Goal: Check status: Check status

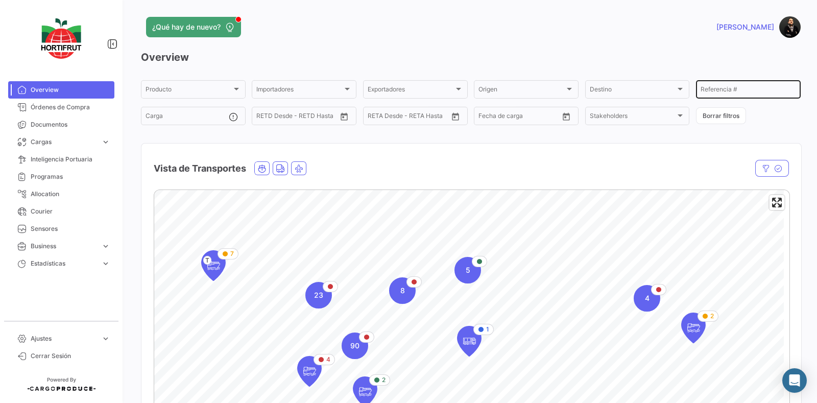
click at [726, 86] on div "Referencia #" at bounding box center [749, 89] width 96 height 20
paste input "HLBU9757134"
type input "HLBU9757134"
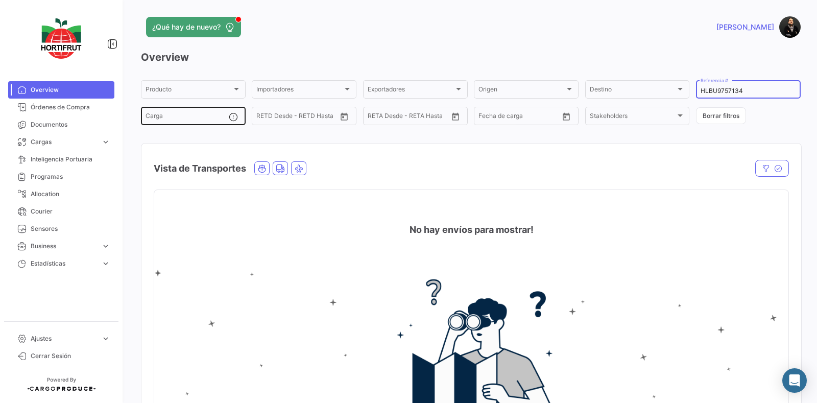
click at [193, 120] on input "Carga" at bounding box center [187, 117] width 83 height 7
paste input "HLBU9757134"
type input "HLBU9757134"
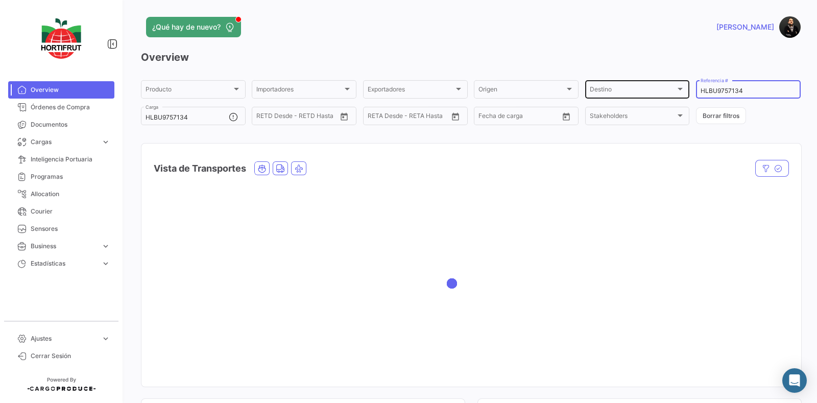
drag, startPoint x: 739, startPoint y: 92, endPoint x: 625, endPoint y: 89, distance: 113.4
click at [625, 89] on div "Producto Producto Importadores Importadores Exportadores Exportadores Origen Or…" at bounding box center [471, 103] width 660 height 48
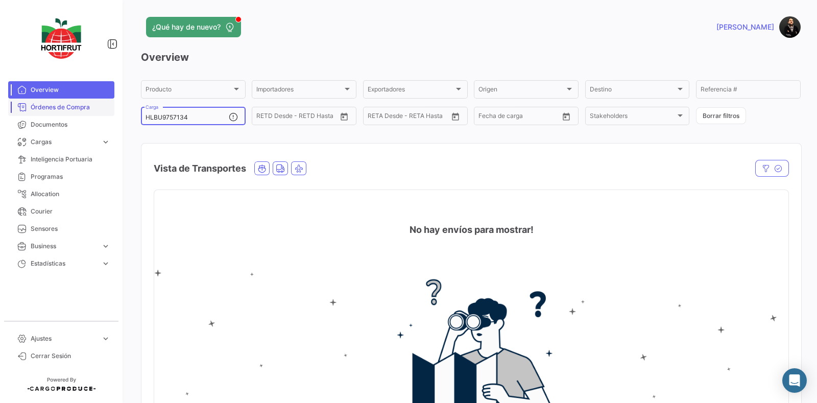
drag, startPoint x: 207, startPoint y: 115, endPoint x: 87, endPoint y: 113, distance: 120.0
click at [87, 113] on mat-sidenav-container "Overview Órdenes de Compra Documentos Cargas expand_more Cargas Aéreas Cargas M…" at bounding box center [408, 201] width 817 height 403
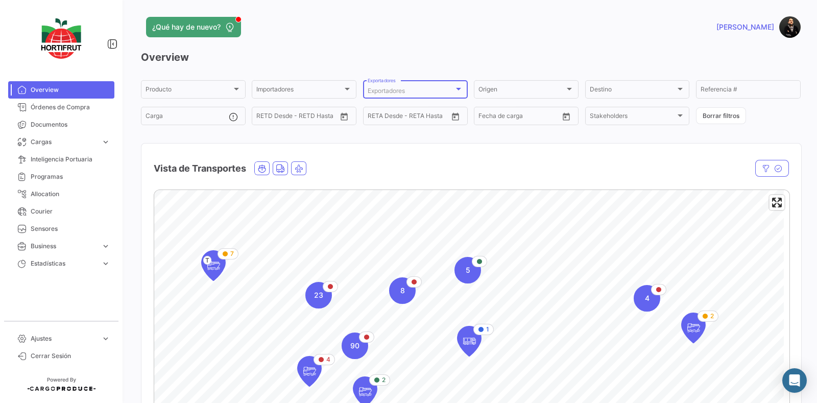
click at [391, 90] on span "Exportadores" at bounding box center [386, 91] width 37 height 8
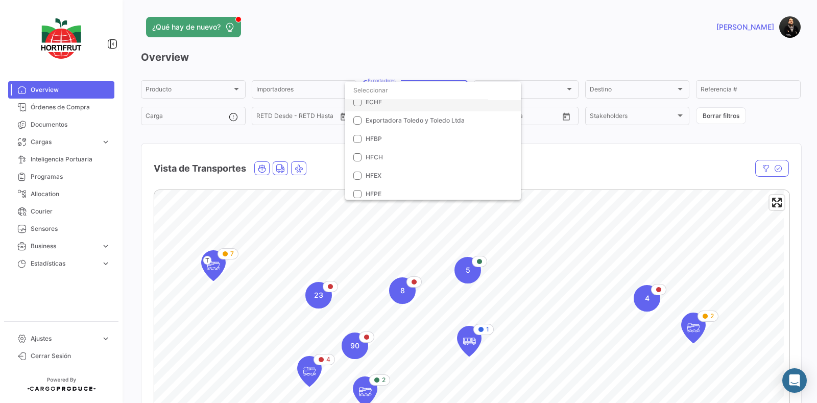
scroll to position [63, 0]
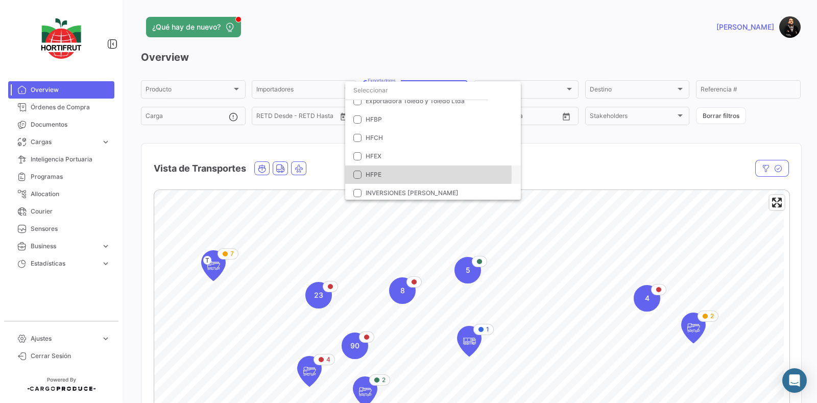
click at [359, 173] on mat-pseudo-checkbox at bounding box center [357, 175] width 8 height 8
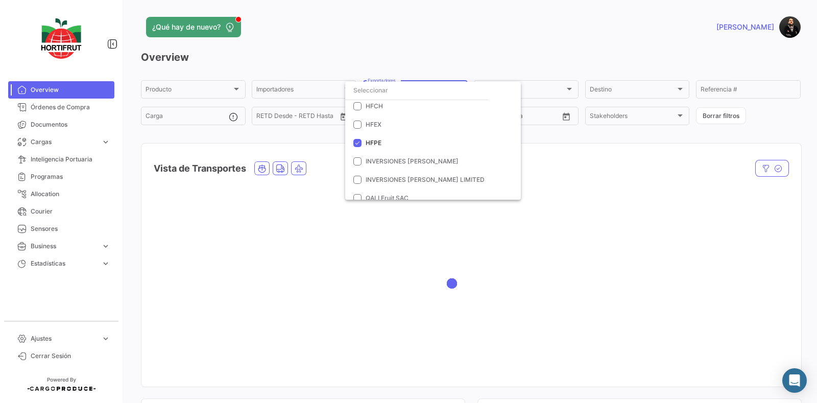
scroll to position [31, 0]
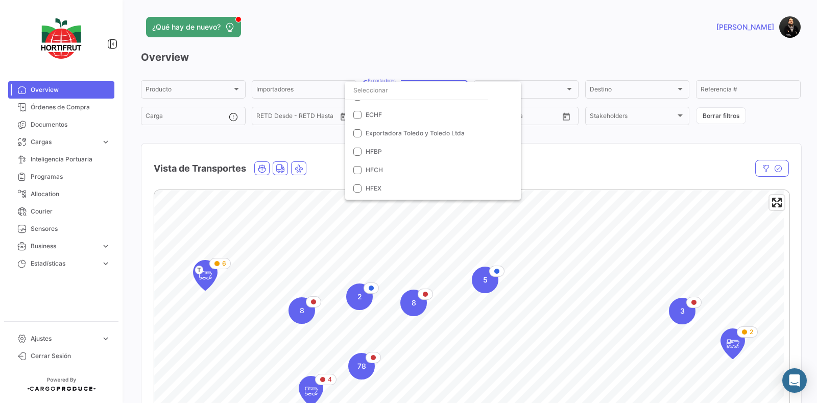
click at [697, 170] on div at bounding box center [408, 201] width 817 height 403
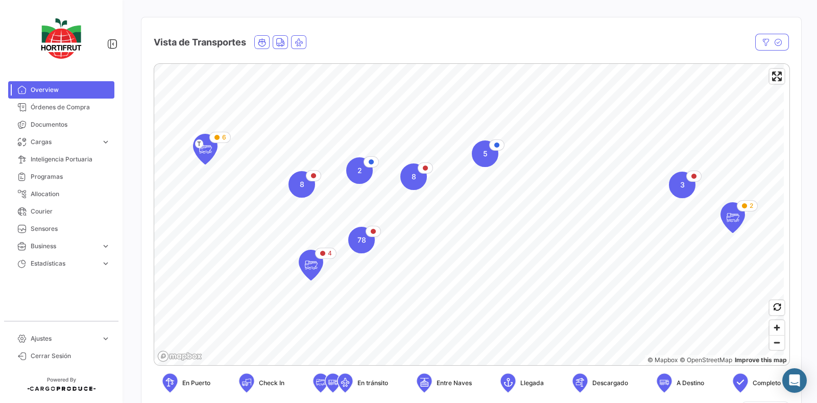
scroll to position [127, 0]
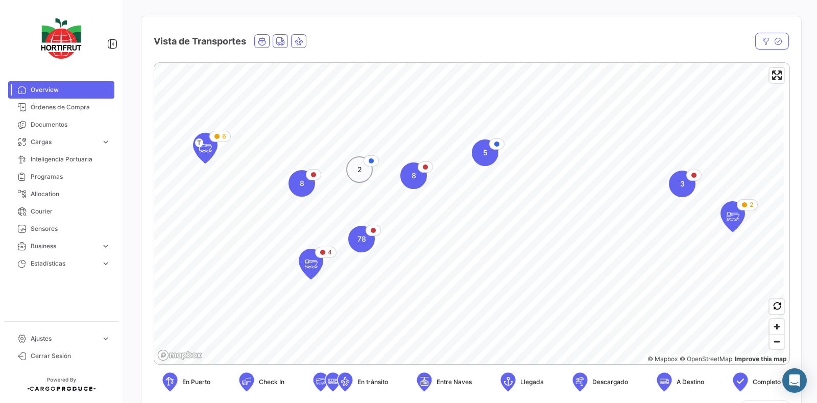
click at [358, 165] on span "2" at bounding box center [360, 169] width 5 height 10
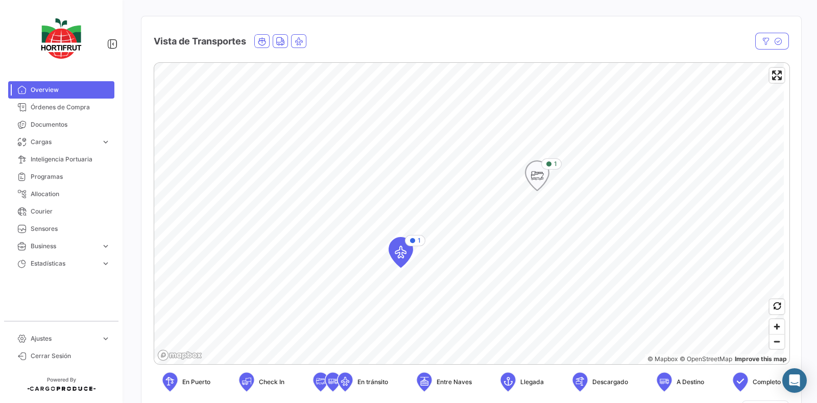
click at [537, 178] on icon "Map marker" at bounding box center [537, 175] width 14 height 21
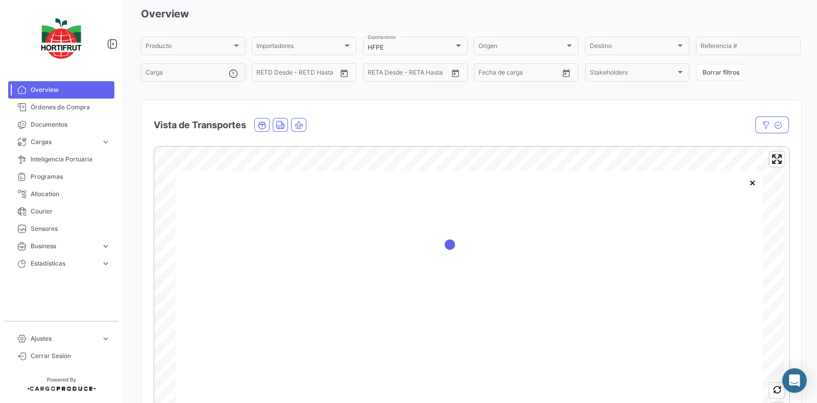
scroll to position [63, 0]
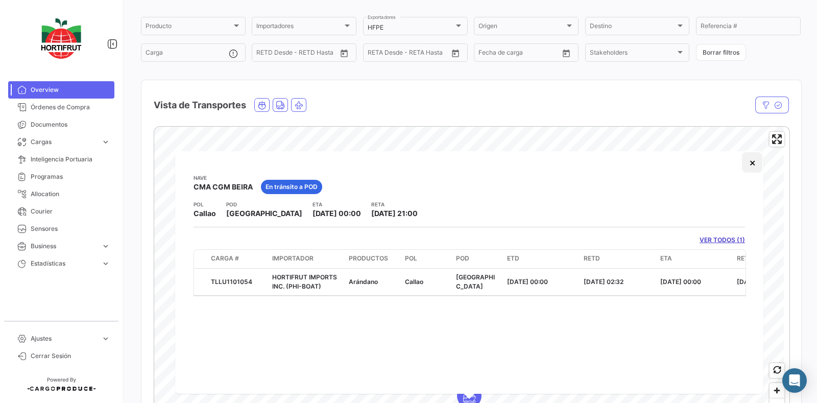
click at [754, 159] on button "×" at bounding box center [752, 162] width 20 height 20
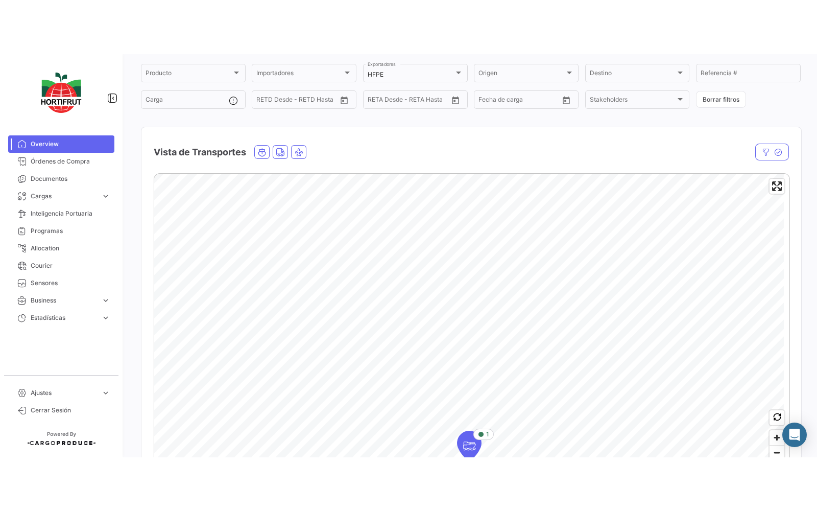
scroll to position [0, 0]
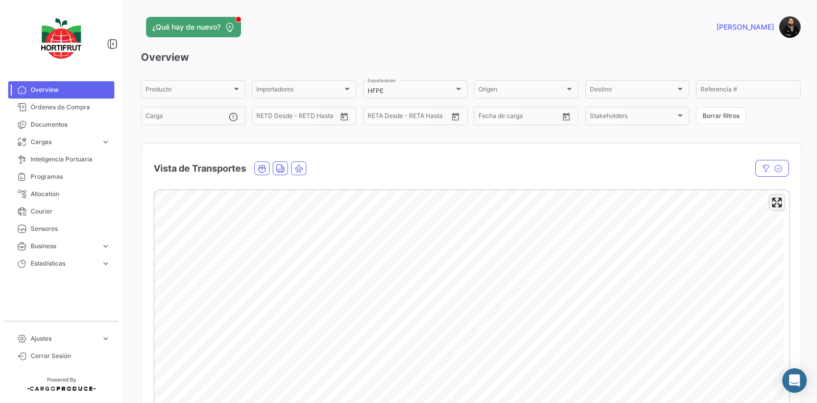
click at [770, 203] on span "Enter fullscreen" at bounding box center [777, 202] width 15 height 15
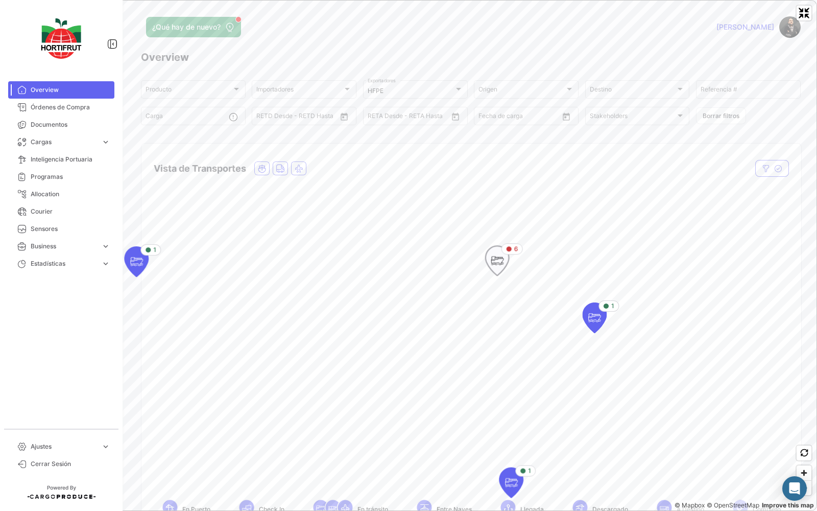
click at [498, 260] on icon "Map marker" at bounding box center [497, 260] width 14 height 21
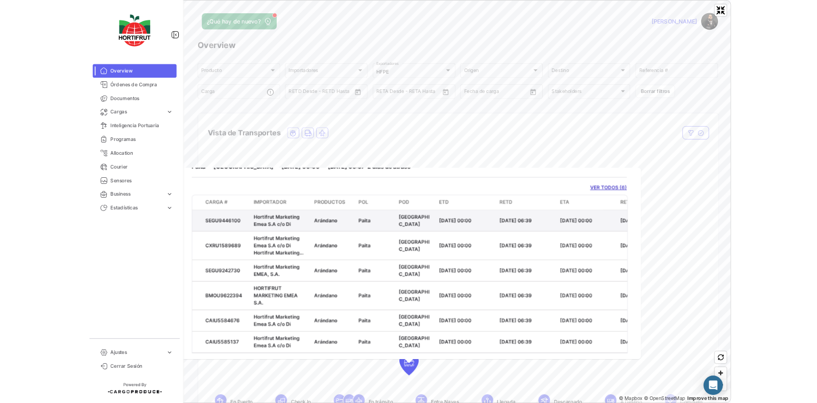
scroll to position [87, 0]
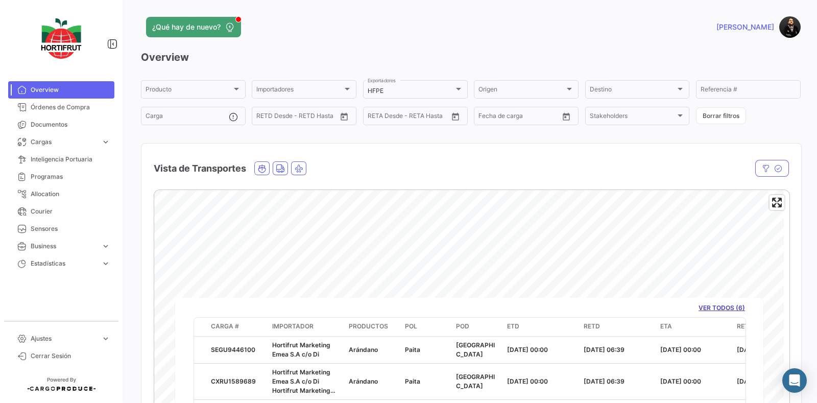
click at [801, 255] on div "¿Qué hay de nuevo? [PERSON_NAME] Overview Producto Producto Importadores Import…" at bounding box center [471, 201] width 693 height 403
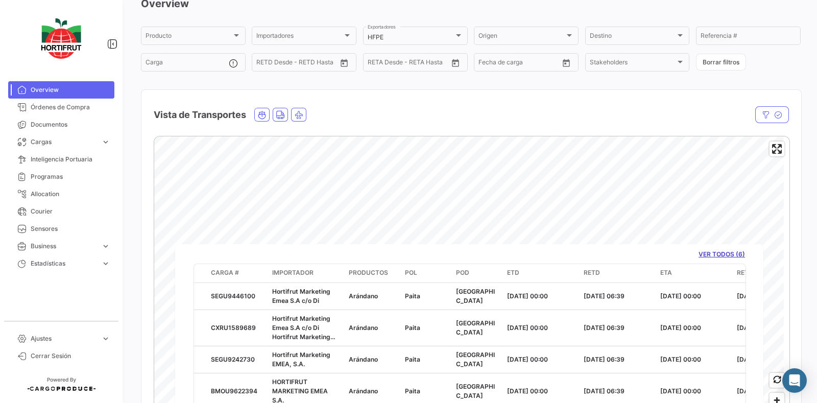
scroll to position [127, 0]
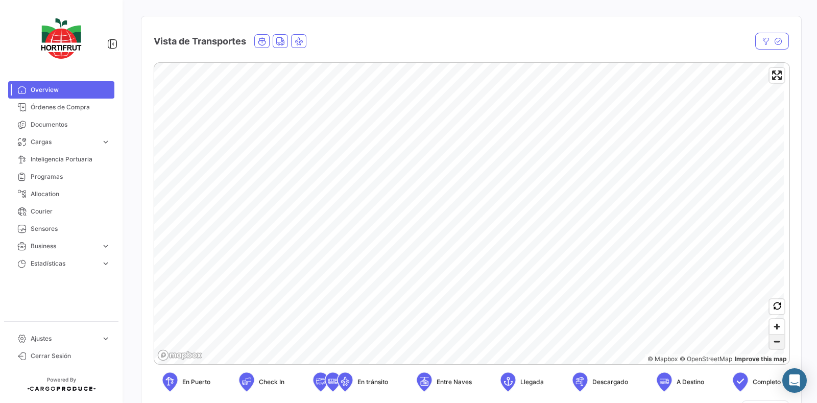
click at [775, 347] on span "Zoom out" at bounding box center [777, 342] width 15 height 14
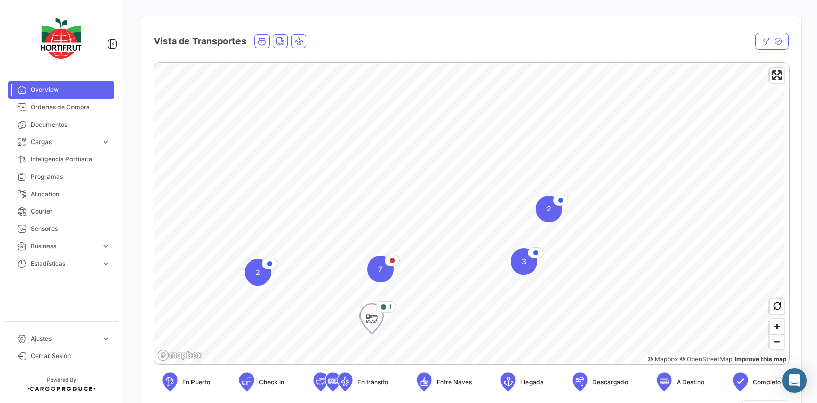
click at [368, 311] on icon "Map marker" at bounding box center [372, 318] width 14 height 21
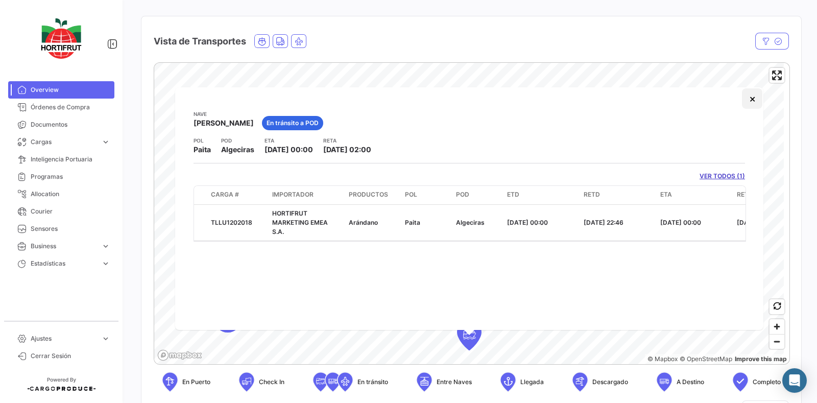
click at [752, 97] on button "×" at bounding box center [752, 98] width 20 height 20
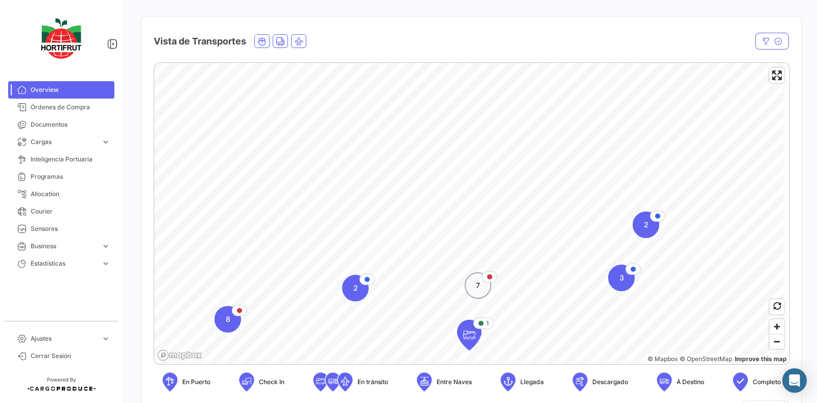
click at [480, 295] on div "7" at bounding box center [478, 285] width 27 height 27
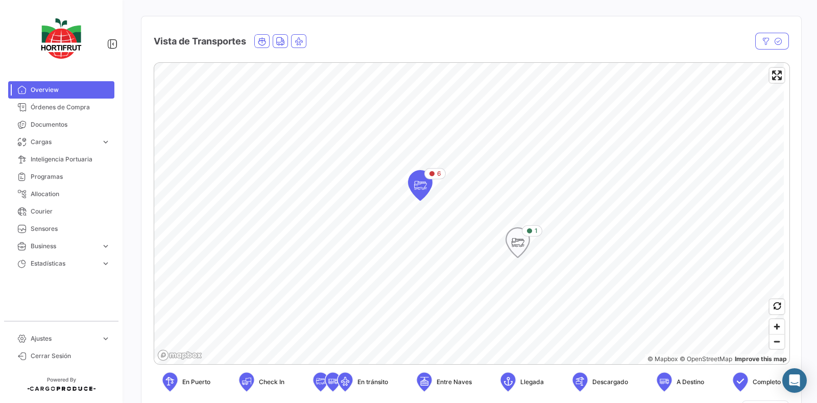
click at [520, 239] on icon "Map marker" at bounding box center [518, 242] width 14 height 21
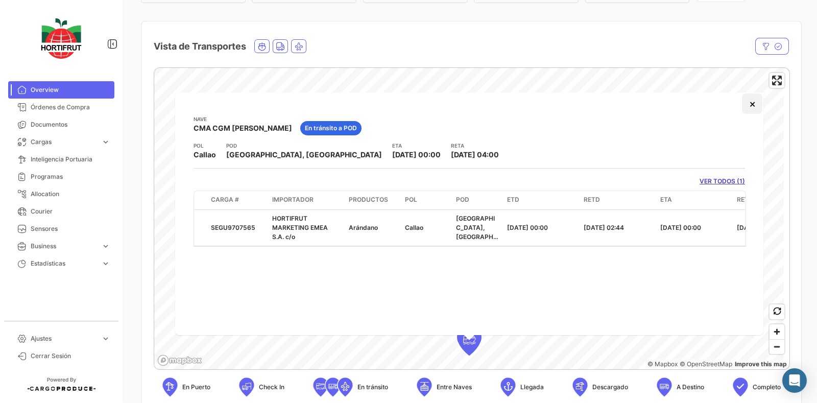
click at [756, 103] on button "×" at bounding box center [752, 103] width 20 height 20
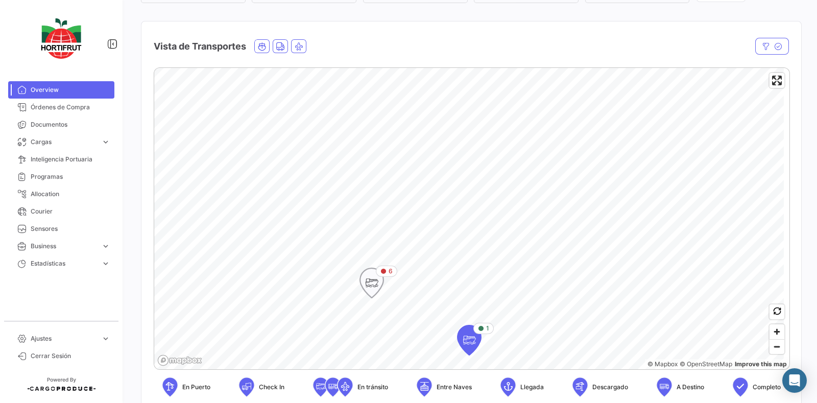
click at [370, 283] on icon "Map marker" at bounding box center [372, 282] width 14 height 21
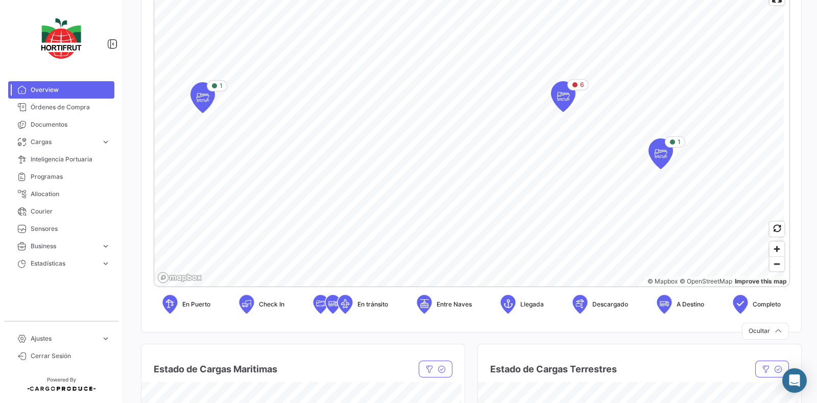
scroll to position [186, 0]
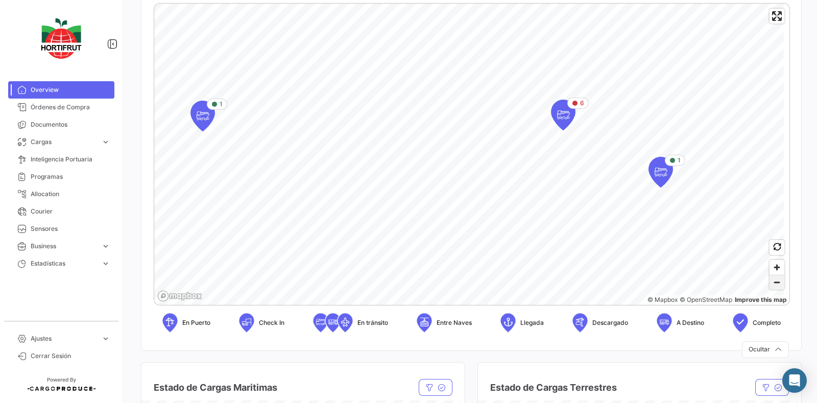
click at [770, 279] on span "Zoom out" at bounding box center [777, 282] width 15 height 14
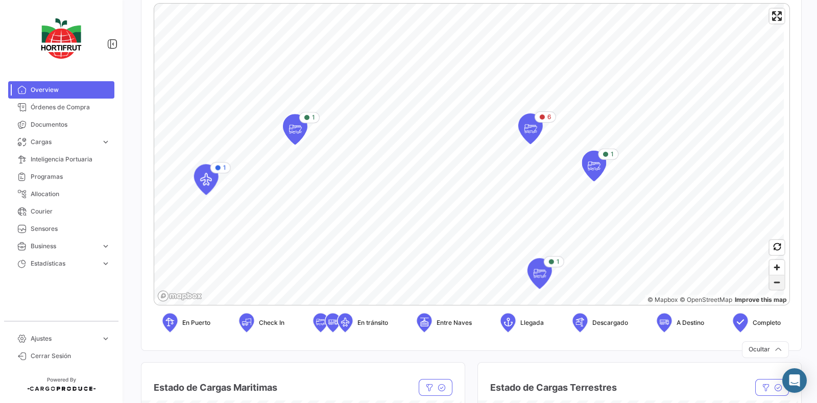
click at [770, 279] on span "Zoom out" at bounding box center [777, 282] width 15 height 14
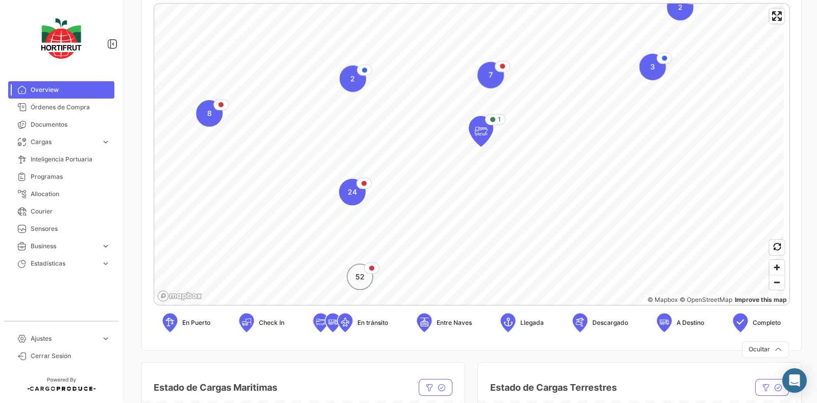
click at [360, 274] on span "52" at bounding box center [359, 277] width 9 height 10
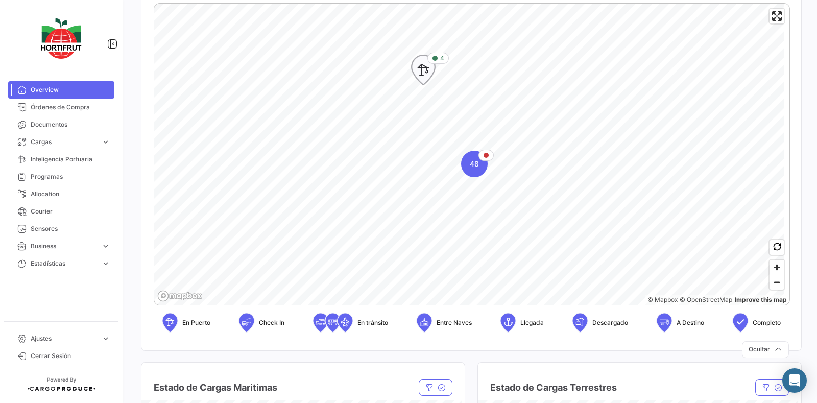
click at [424, 67] on icon "Map marker" at bounding box center [423, 69] width 14 height 21
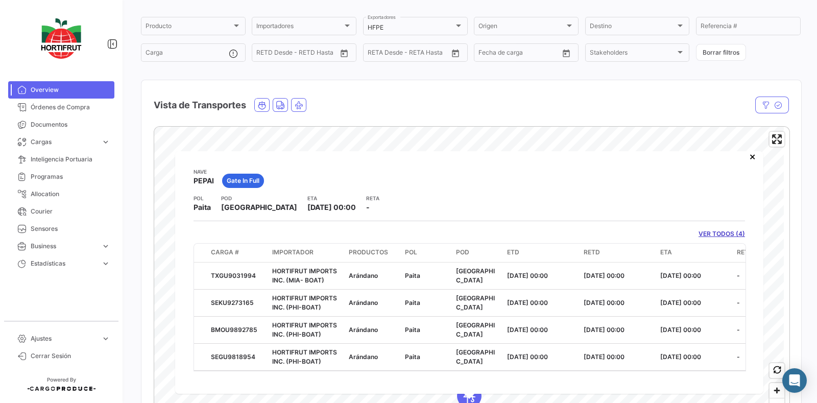
scroll to position [15, 0]
click at [796, 164] on div "¿Qué hay de nuevo? [PERSON_NAME] Overview Producto Producto Importadores Import…" at bounding box center [471, 201] width 693 height 403
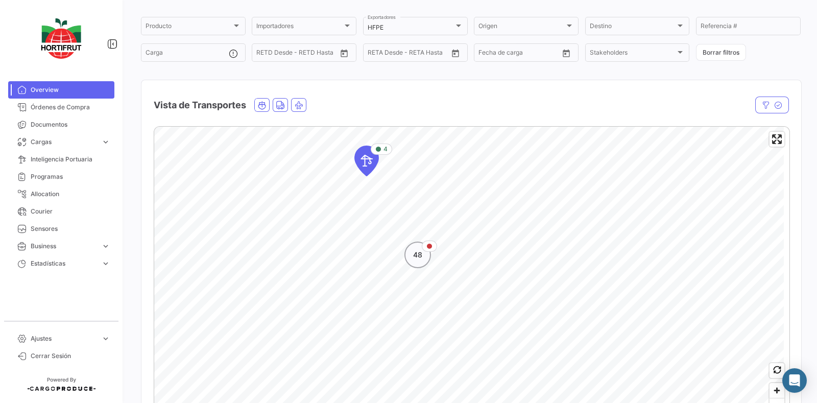
click at [413, 256] on span "48" at bounding box center [417, 255] width 9 height 10
click at [353, 207] on icon "Map marker" at bounding box center [353, 207] width 14 height 21
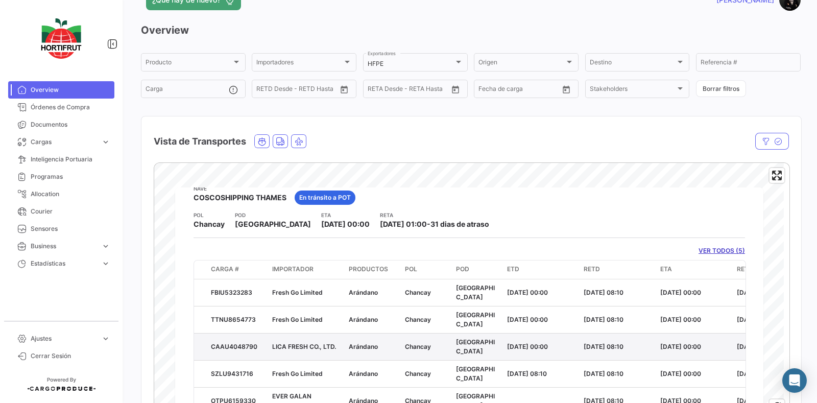
scroll to position [63, 0]
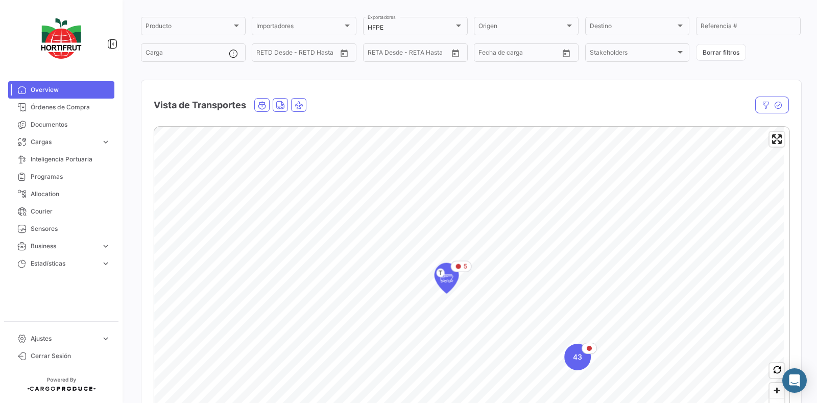
click at [609, 101] on mat-card "Vista de Transportes En tránsito Estado Nave Nave Carga Agrupador por * OC # Bo…" at bounding box center [471, 277] width 661 height 394
click at [770, 398] on span "Zoom out" at bounding box center [777, 405] width 15 height 14
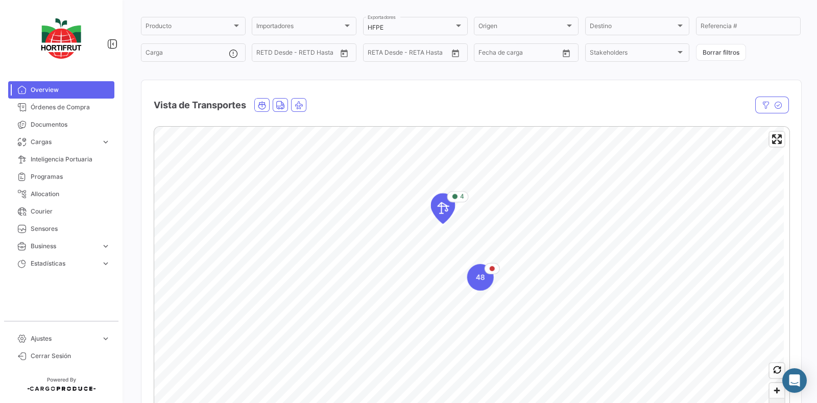
click at [770, 398] on span "Zoom out" at bounding box center [777, 405] width 15 height 14
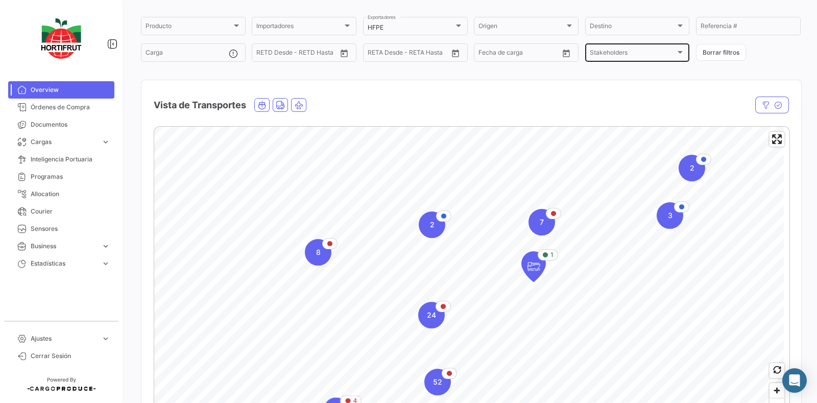
click at [675, 56] on div "Stakeholders" at bounding box center [638, 54] width 96 height 7
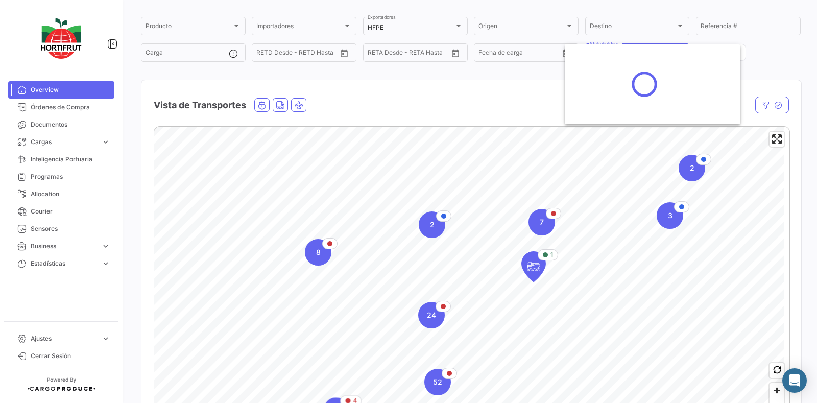
click at [615, 21] on div at bounding box center [408, 201] width 817 height 403
click at [613, 24] on div "Destino" at bounding box center [633, 27] width 86 height 7
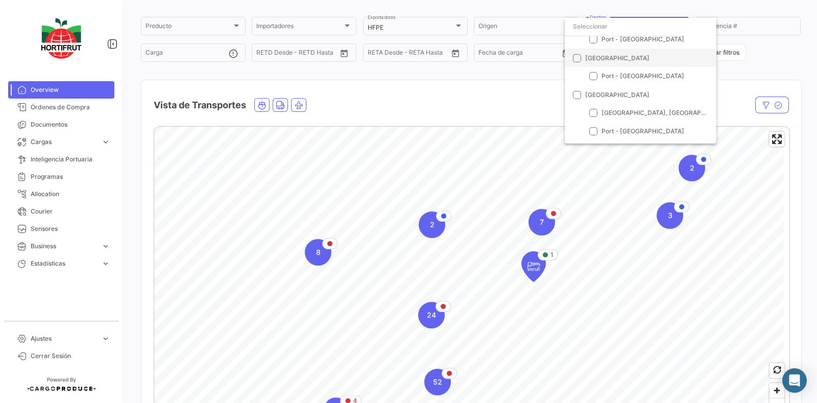
scroll to position [383, 0]
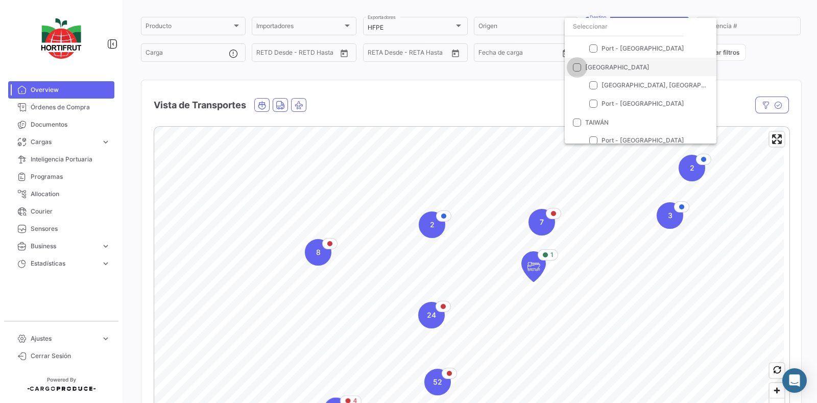
click at [577, 67] on span at bounding box center [577, 67] width 8 height 8
click at [577, 72] on input "[GEOGRAPHIC_DATA]" at bounding box center [577, 72] width 1 height 1
checkbox input "true"
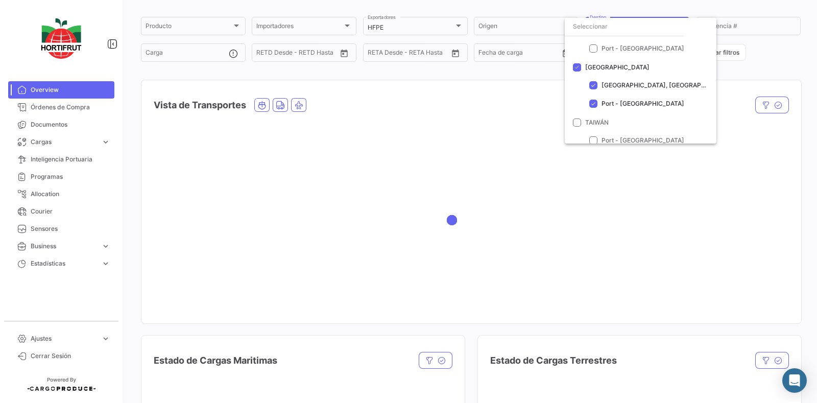
click at [774, 64] on div at bounding box center [408, 201] width 817 height 403
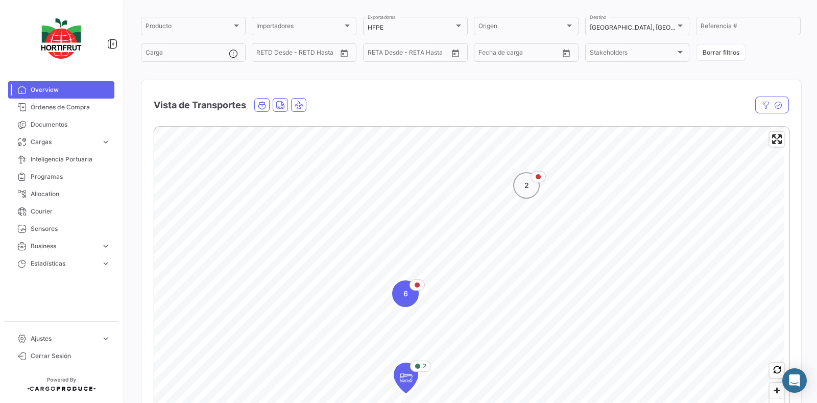
click at [518, 190] on div "2" at bounding box center [526, 185] width 27 height 27
click at [421, 250] on icon "Map marker" at bounding box center [420, 249] width 14 height 21
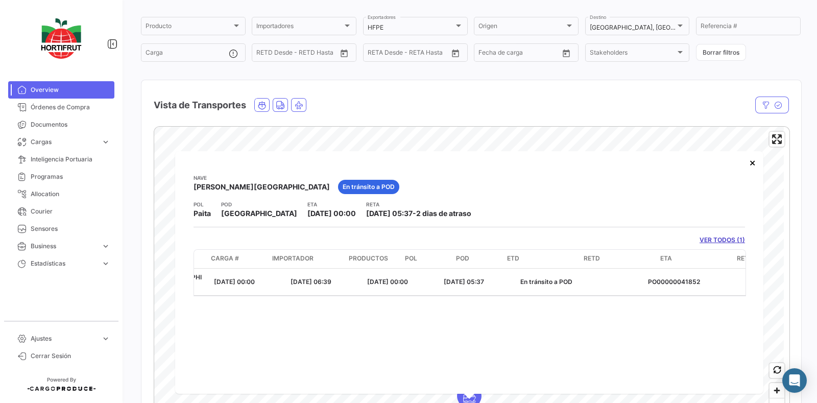
scroll to position [0, 0]
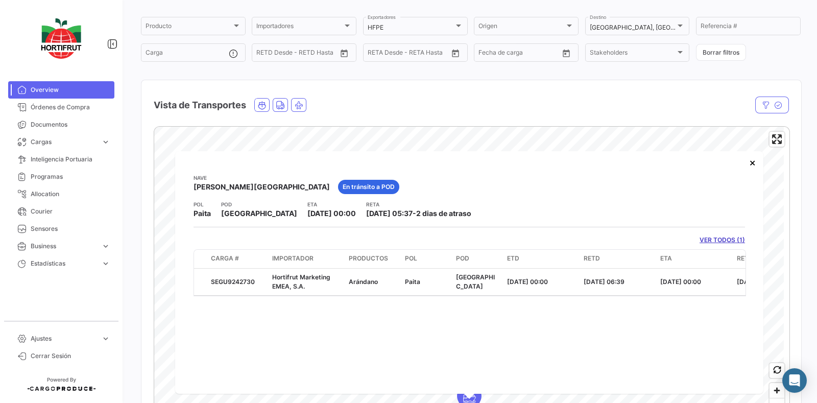
click at [409, 81] on div "Vista de Transportes" at bounding box center [471, 99] width 660 height 38
click at [753, 163] on button "×" at bounding box center [752, 162] width 20 height 20
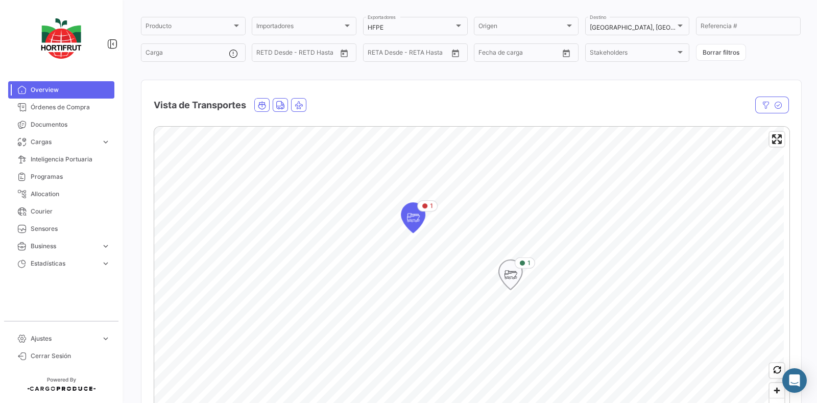
click at [513, 272] on icon "Map marker" at bounding box center [511, 274] width 14 height 21
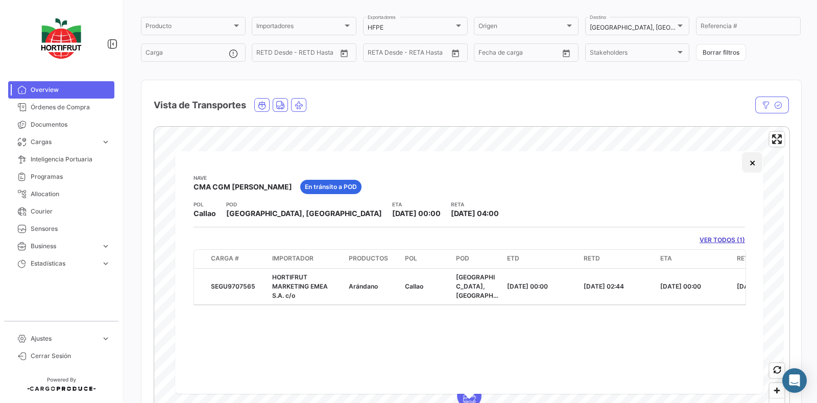
click at [754, 157] on button "×" at bounding box center [752, 162] width 20 height 20
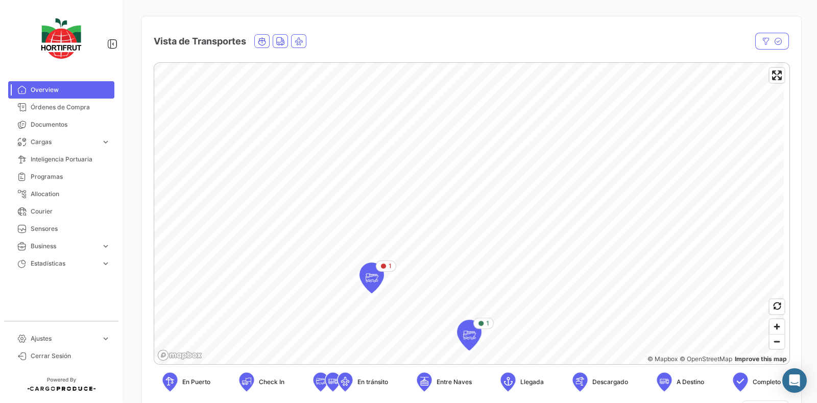
scroll to position [192, 0]
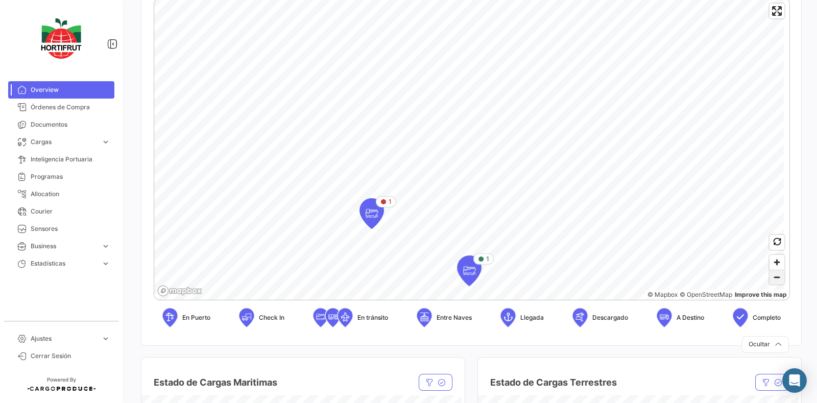
click at [770, 276] on span "Zoom out" at bounding box center [777, 277] width 15 height 14
click at [480, 132] on span "8" at bounding box center [480, 134] width 5 height 10
click at [468, 103] on div "6" at bounding box center [469, 98] width 27 height 27
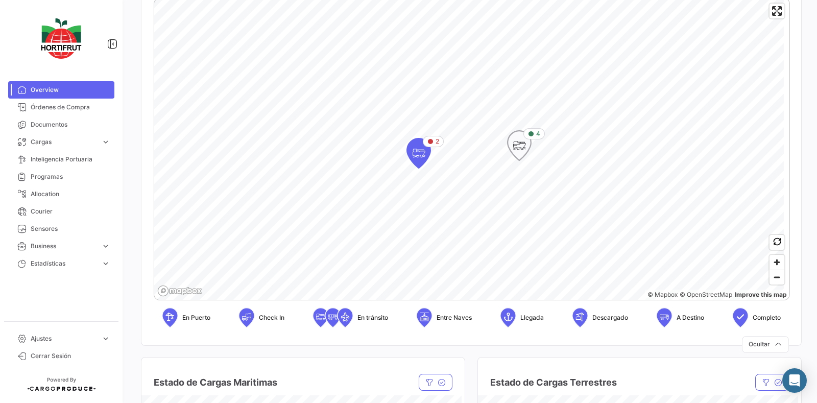
click at [524, 149] on icon "Map marker" at bounding box center [519, 145] width 14 height 21
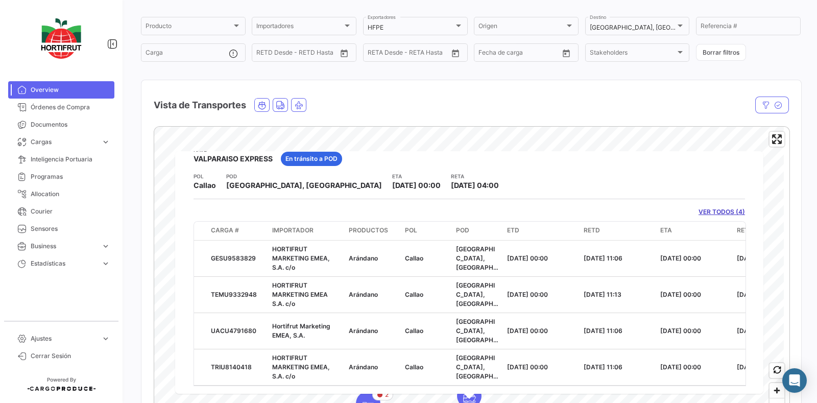
scroll to position [42, 0]
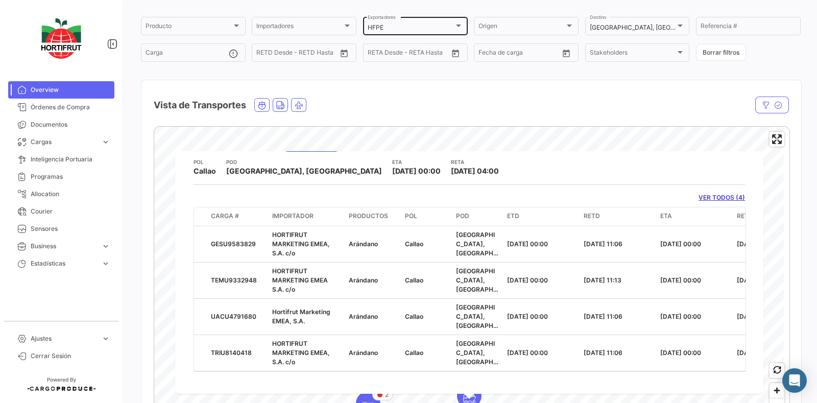
click at [449, 22] on div "HFPE Exportadores" at bounding box center [416, 25] width 96 height 20
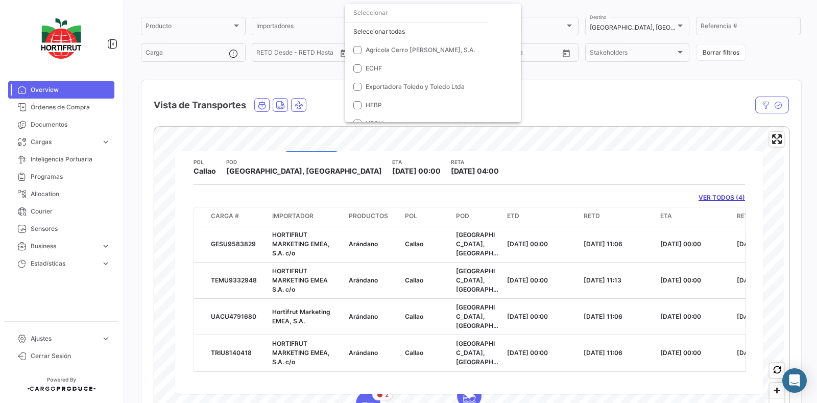
scroll to position [120, 0]
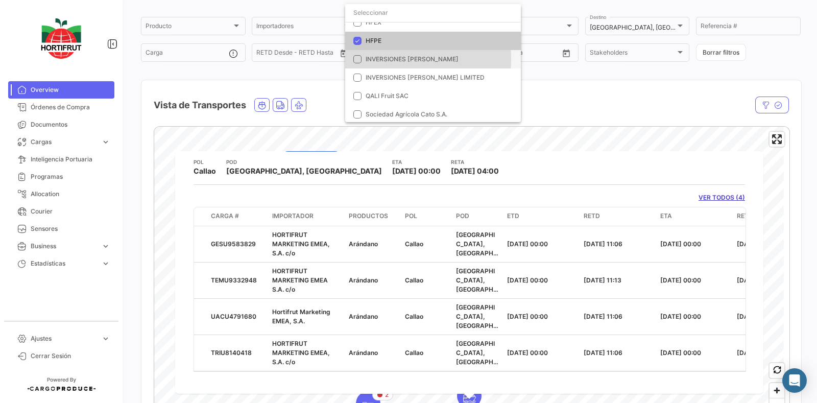
click at [360, 59] on mat-pseudo-checkbox at bounding box center [357, 59] width 8 height 8
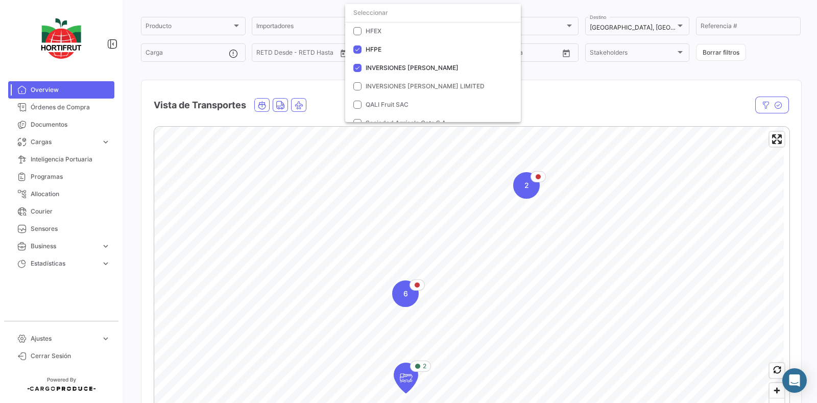
scroll to position [118, 0]
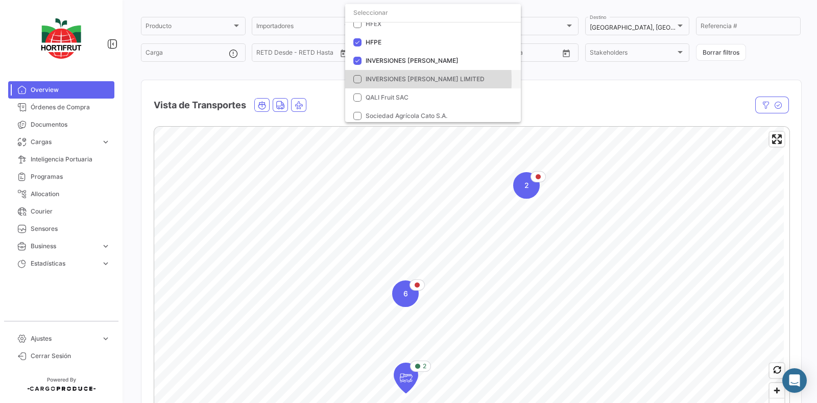
click at [358, 80] on mat-pseudo-checkbox at bounding box center [357, 79] width 8 height 8
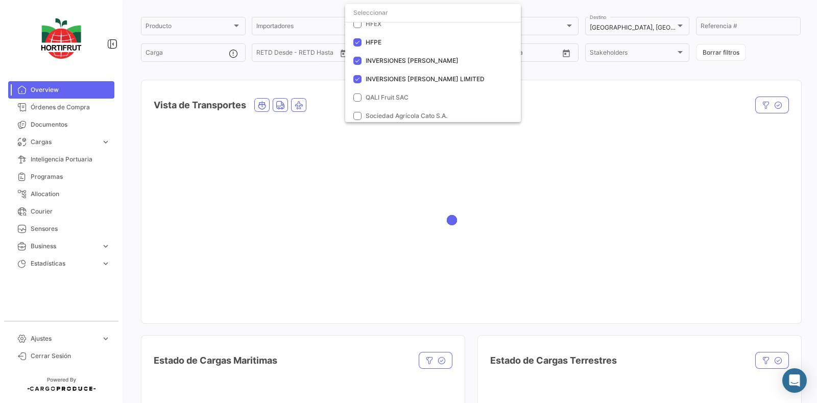
scroll to position [146, 0]
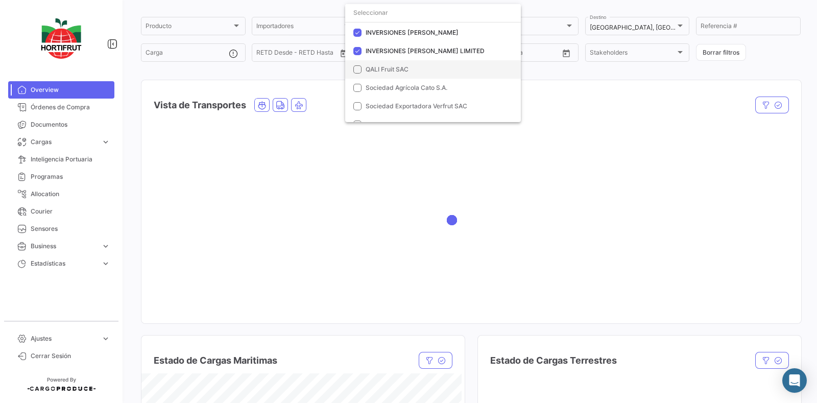
click at [360, 70] on mat-pseudo-checkbox at bounding box center [357, 69] width 8 height 8
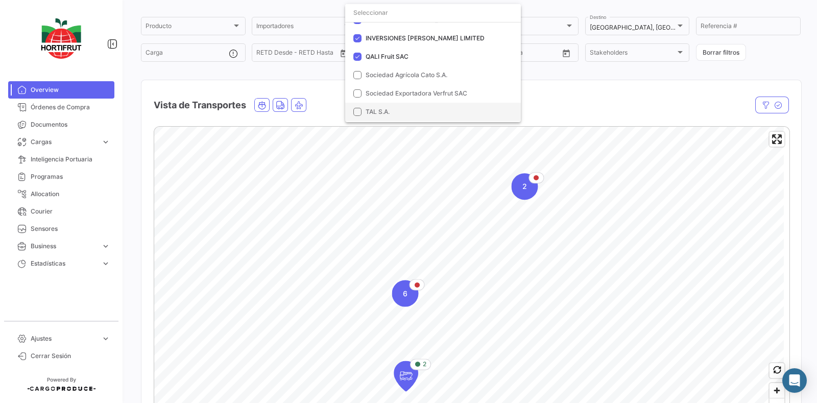
click at [359, 113] on mat-pseudo-checkbox at bounding box center [357, 112] width 8 height 8
drag, startPoint x: 536, startPoint y: 295, endPoint x: 518, endPoint y: 223, distance: 73.8
click at [518, 223] on div at bounding box center [408, 201] width 817 height 403
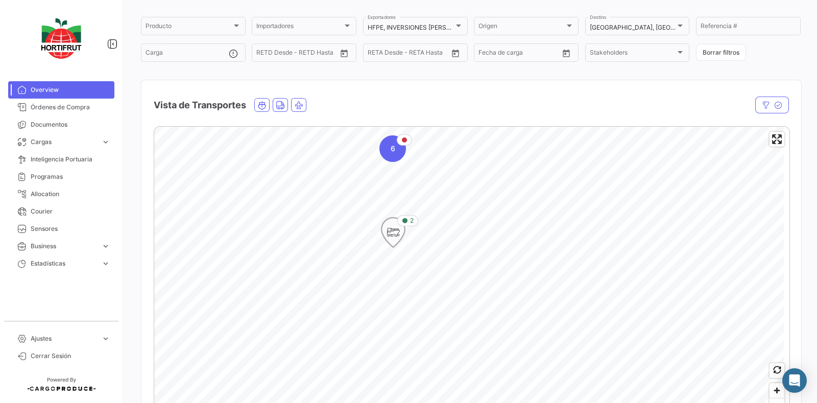
click at [401, 236] on icon "Map marker" at bounding box center [393, 233] width 23 height 30
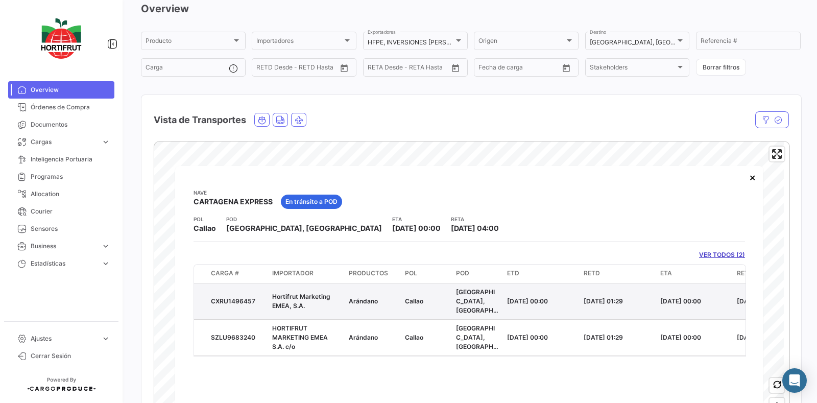
scroll to position [112, 0]
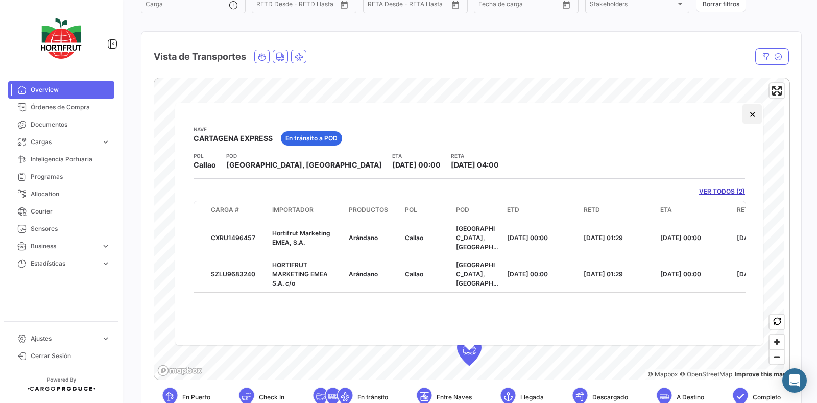
click at [753, 112] on button "×" at bounding box center [752, 114] width 20 height 20
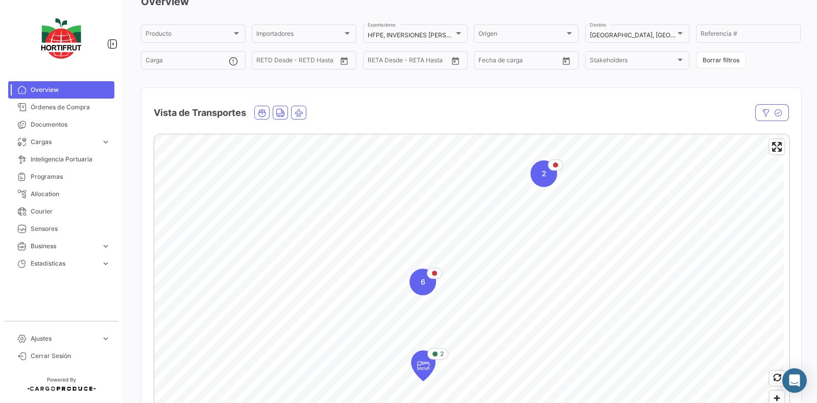
scroll to position [49, 0]
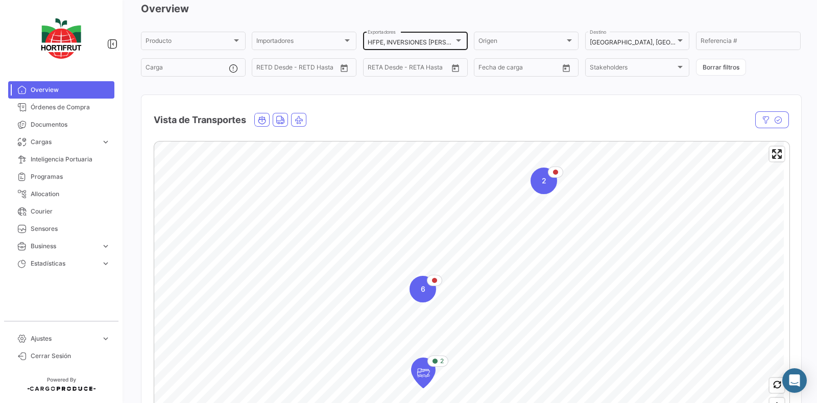
click at [449, 37] on div "HFPE, INVERSIONES [PERSON_NAME], INVERSIONES [PERSON_NAME] LIMITED, QALI Fruit …" at bounding box center [416, 40] width 96 height 20
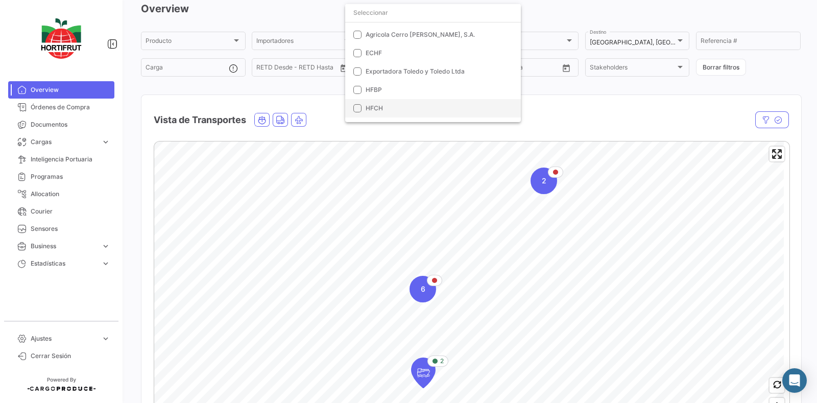
scroll to position [0, 0]
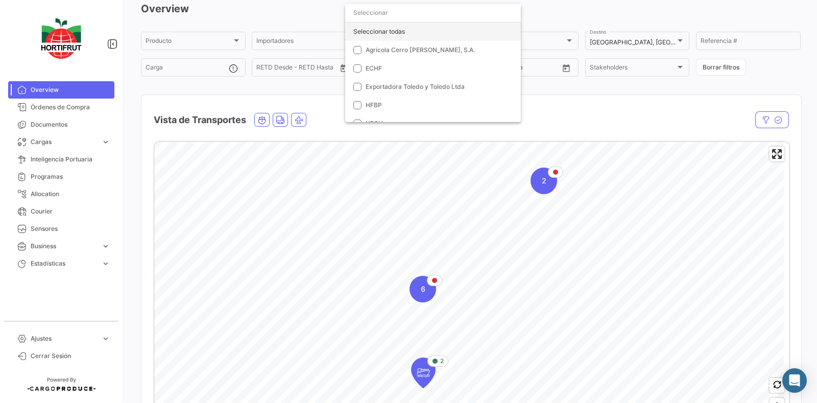
click at [365, 31] on div "Seleccionar todas" at bounding box center [433, 31] width 176 height 18
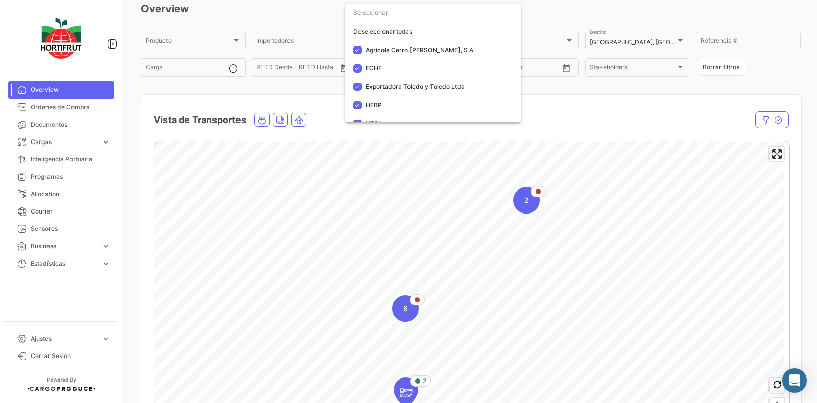
drag, startPoint x: 577, startPoint y: 304, endPoint x: 554, endPoint y: 223, distance: 84.4
click at [554, 223] on div at bounding box center [408, 201] width 817 height 403
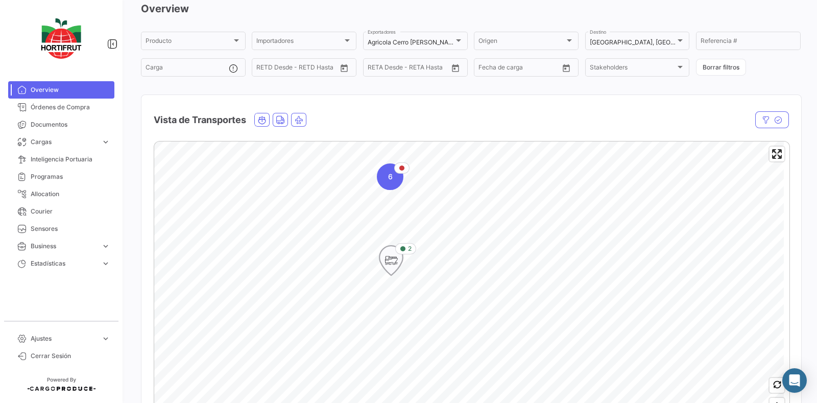
click at [392, 262] on icon "Map marker" at bounding box center [391, 260] width 14 height 21
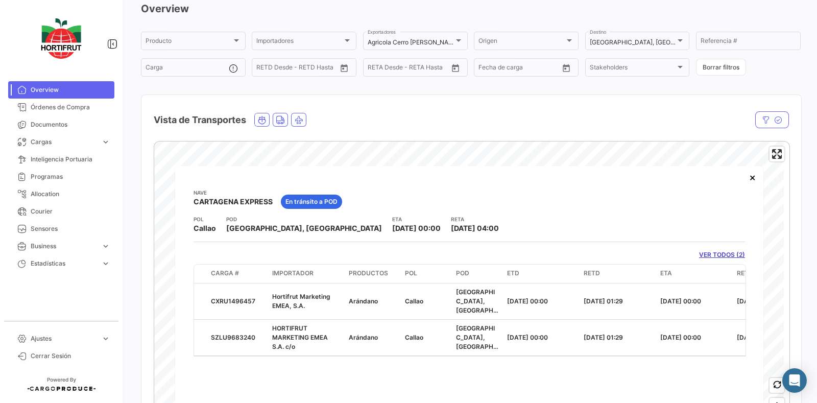
scroll to position [112, 0]
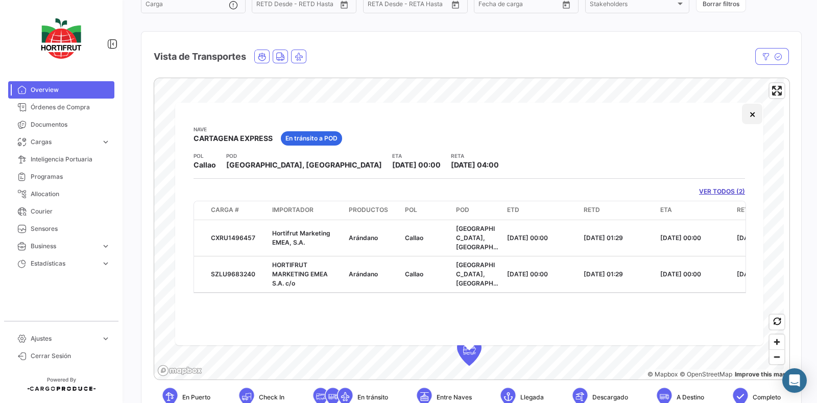
click at [753, 116] on button "×" at bounding box center [752, 114] width 20 height 20
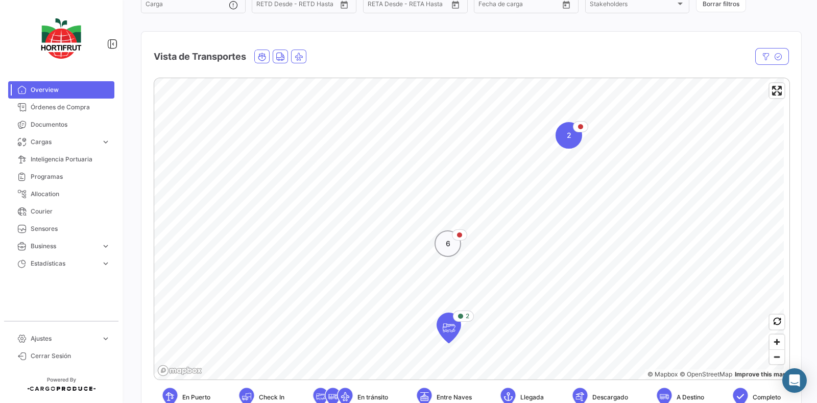
click at [455, 242] on div "6" at bounding box center [448, 243] width 27 height 27
click at [520, 227] on icon "Map marker" at bounding box center [519, 225] width 14 height 21
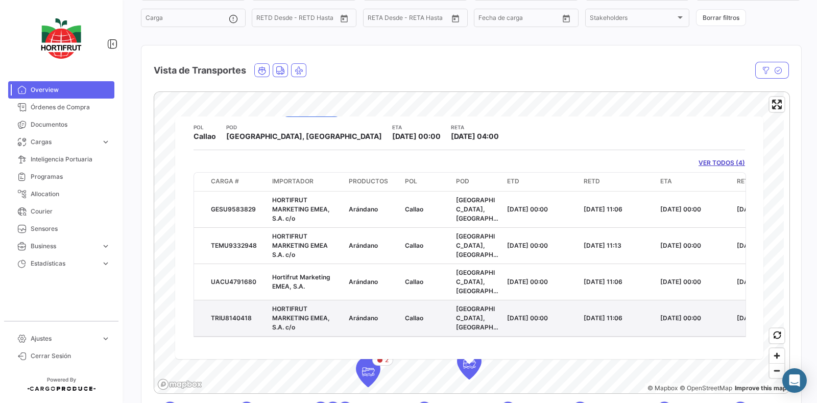
scroll to position [127, 0]
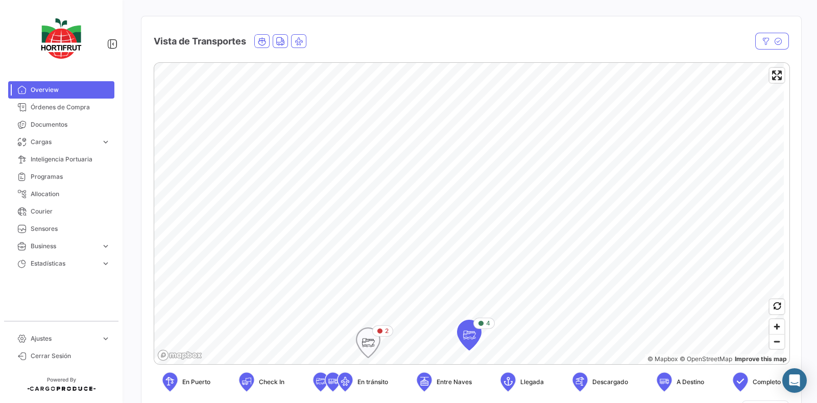
click at [375, 340] on icon "Map marker" at bounding box center [368, 342] width 14 height 21
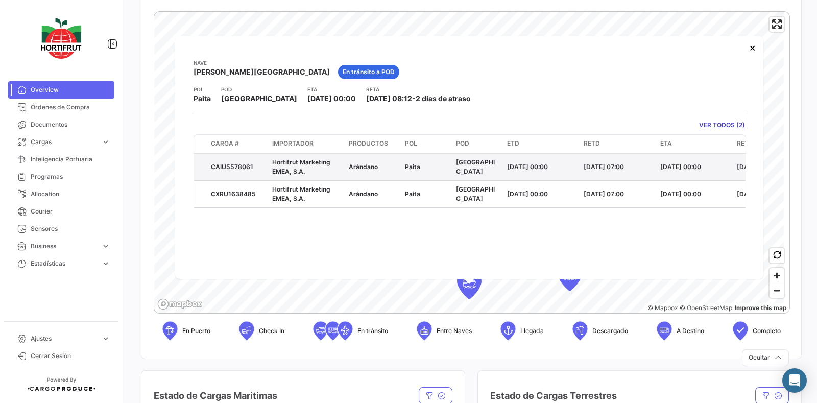
scroll to position [192, 0]
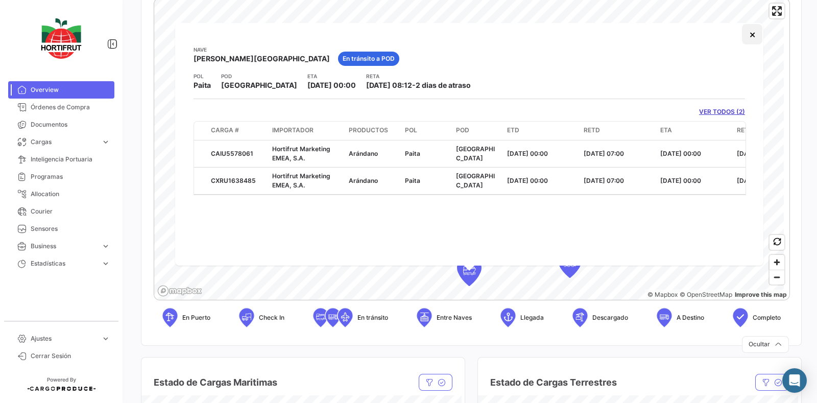
click at [756, 32] on button "×" at bounding box center [752, 34] width 20 height 20
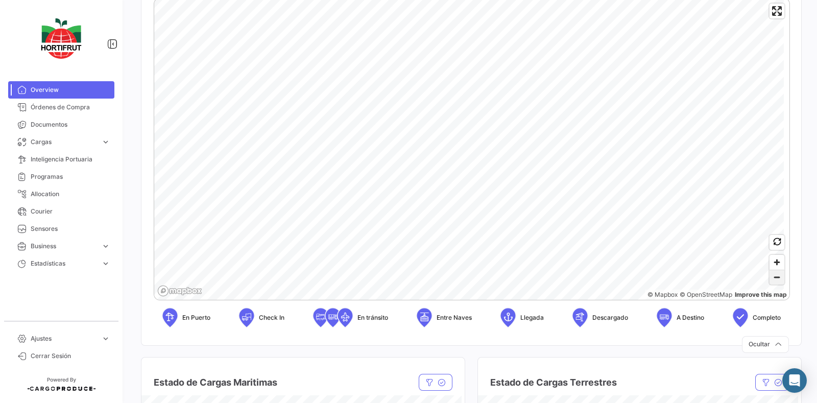
click at [773, 274] on span "Zoom out" at bounding box center [777, 277] width 15 height 14
click at [360, 188] on span "2" at bounding box center [360, 185] width 5 height 10
click at [520, 178] on icon "Map marker" at bounding box center [518, 178] width 14 height 21
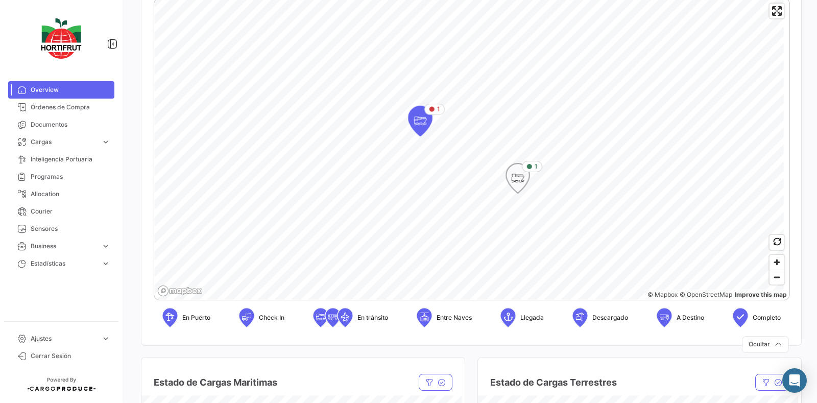
scroll to position [0, 0]
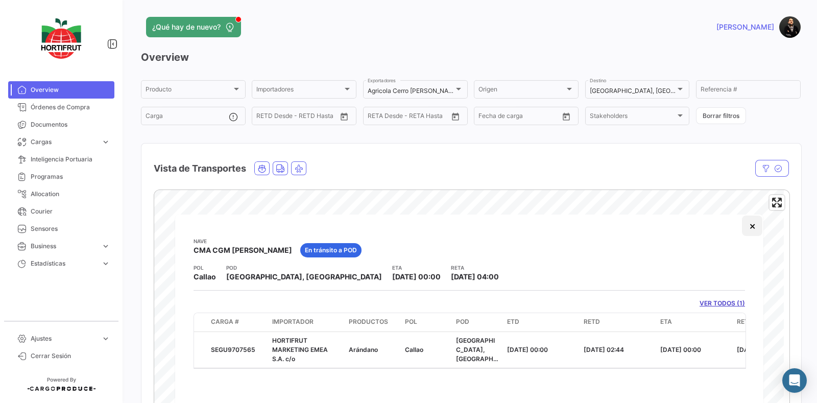
click at [758, 224] on button "×" at bounding box center [752, 226] width 20 height 20
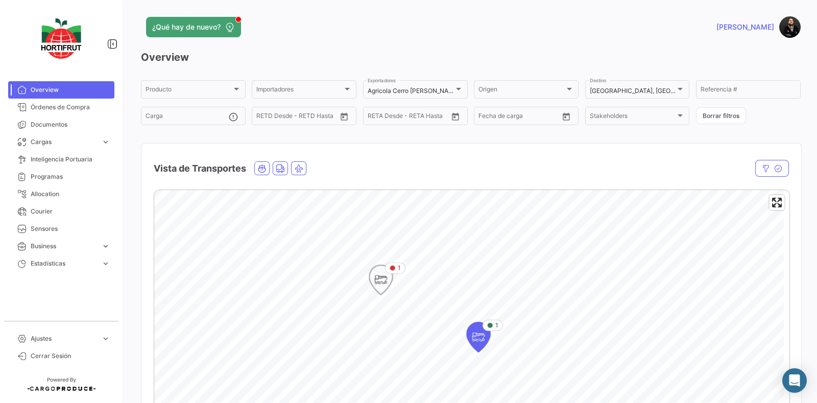
click at [387, 294] on icon "Map marker" at bounding box center [381, 280] width 25 height 31
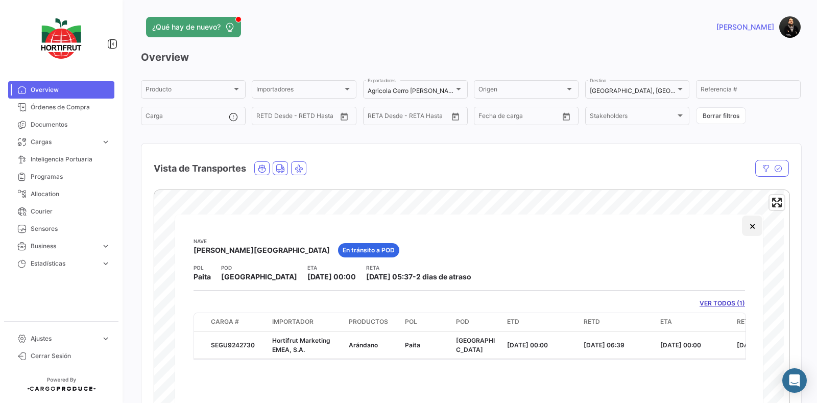
click at [754, 221] on button "×" at bounding box center [752, 226] width 20 height 20
